Goal: Task Accomplishment & Management: Use online tool/utility

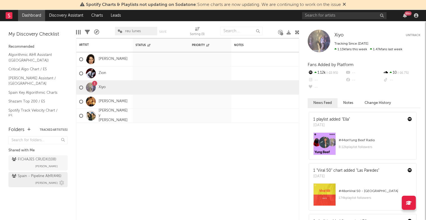
click at [23, 179] on div "Spain - Pipeline A&R ( 446 ) [PERSON_NAME]" at bounding box center [38, 180] width 52 height 14
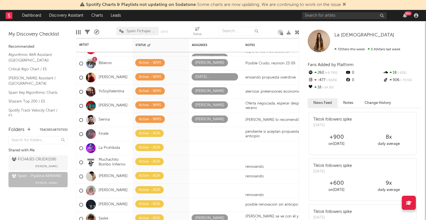
click at [405, 13] on div "99 +" at bounding box center [408, 13] width 7 height 4
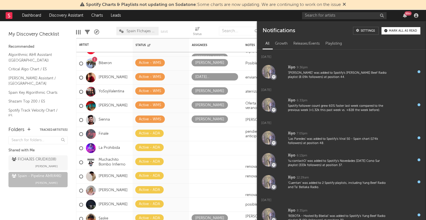
click at [405, 14] on div "99 +" at bounding box center [408, 13] width 7 height 4
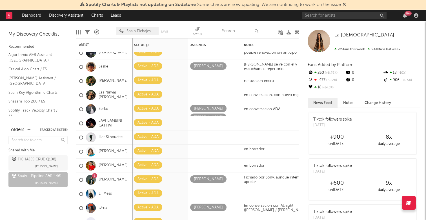
click at [234, 32] on input "text" at bounding box center [240, 31] width 42 height 8
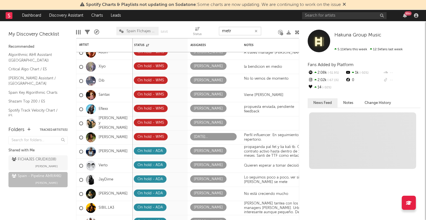
type input "metri"
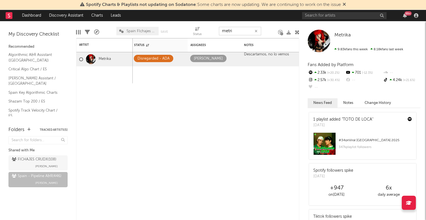
click at [257, 31] on icon "button" at bounding box center [256, 31] width 3 height 4
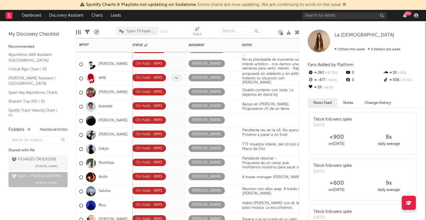
click at [178, 74] on span at bounding box center [176, 77] width 11 height 7
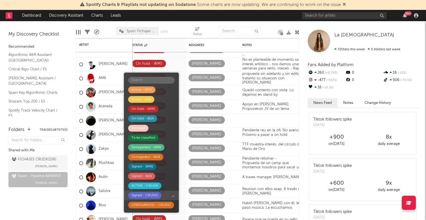
click at [164, 196] on span "Signed - CRUDO" at bounding box center [151, 195] width 55 height 10
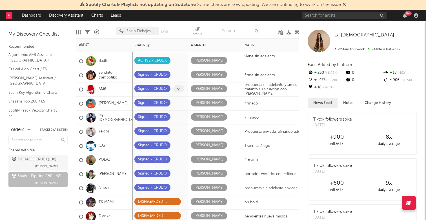
click at [180, 87] on icon at bounding box center [179, 89] width 4 height 4
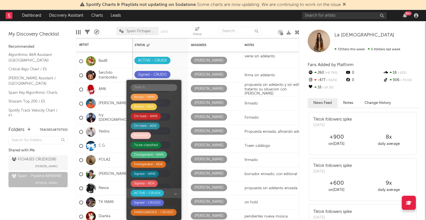
click at [154, 194] on div "ACTIVE - CRUDX" at bounding box center [147, 192] width 27 height 7
